Goal: Communication & Community: Connect with others

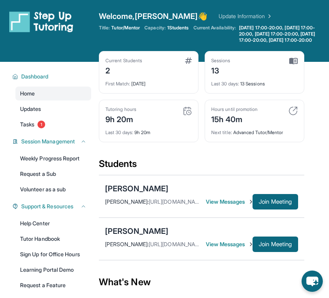
scroll to position [86, 0]
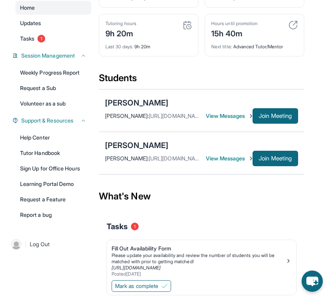
click at [235, 120] on span "View Messages" at bounding box center [229, 116] width 47 height 8
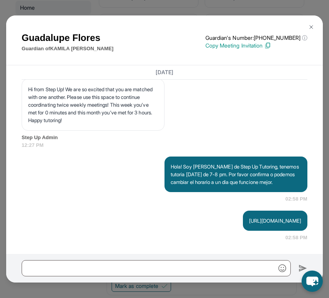
scroll to position [2892, 0]
click at [313, 21] on button at bounding box center [311, 26] width 15 height 15
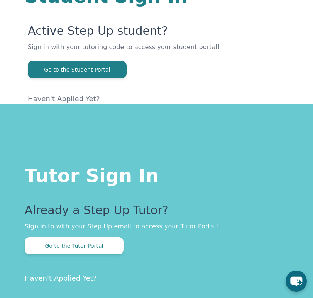
scroll to position [60, 0]
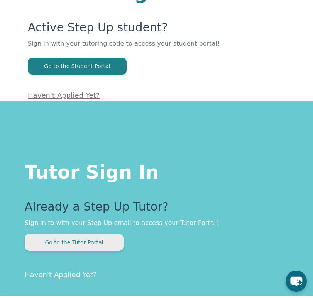
click at [95, 241] on button "Go to the Tutor Portal" at bounding box center [74, 242] width 99 height 17
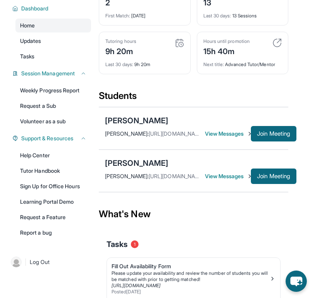
scroll to position [77, 0]
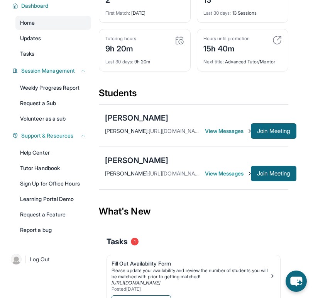
click at [248, 175] on div "[PERSON_NAME] : [URL][DOMAIN_NAME] View Messages Join Meeting" at bounding box center [193, 173] width 177 height 15
click at [248, 177] on span "View Messages" at bounding box center [228, 174] width 46 height 8
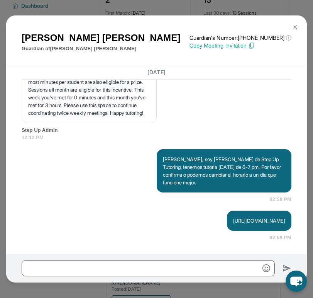
scroll to position [3537, 0]
click at [292, 27] on img at bounding box center [295, 27] width 6 height 6
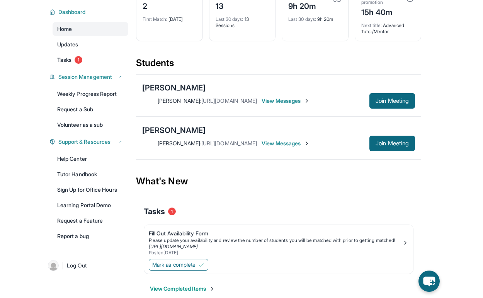
scroll to position [56, 0]
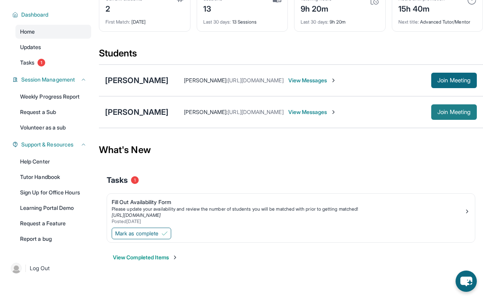
click at [313, 119] on button "Join Meeting" at bounding box center [454, 111] width 46 height 15
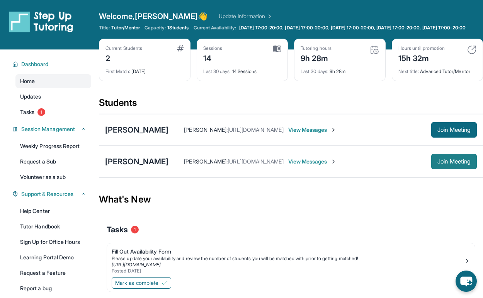
click at [437, 164] on span "Join Meeting" at bounding box center [453, 161] width 33 height 5
